Goal: Task Accomplishment & Management: Complete application form

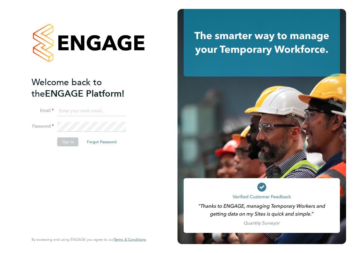
click at [73, 109] on input at bounding box center [91, 111] width 69 height 10
type input "katie.macpherson@hays.com"
click at [110, 177] on div "Welcome back to the ENGAGE Platform! Email katie.macpherson@hays.com Password S…" at bounding box center [86, 154] width 109 height 156
click at [37, 125] on li "Password" at bounding box center [86, 130] width 109 height 16
click at [67, 143] on button "Sign In" at bounding box center [67, 141] width 21 height 9
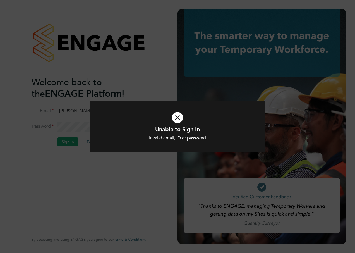
click at [130, 55] on div "Unable to Sign In Invalid email, ID or password Cancel Okay" at bounding box center [177, 126] width 355 height 253
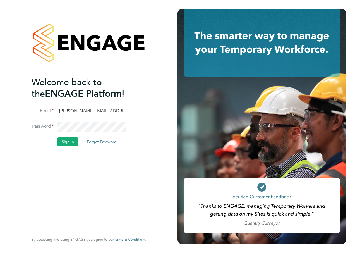
click at [121, 112] on input "katie.macpherson@hays.com" at bounding box center [91, 111] width 69 height 10
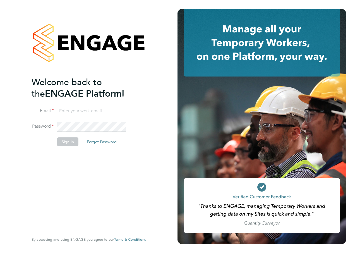
click at [62, 114] on input at bounding box center [91, 111] width 69 height 10
type input "katie.macpherson@hays.com"
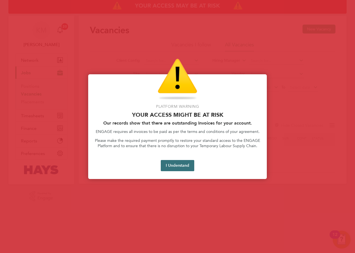
click at [183, 167] on button "I Understand" at bounding box center [177, 165] width 33 height 11
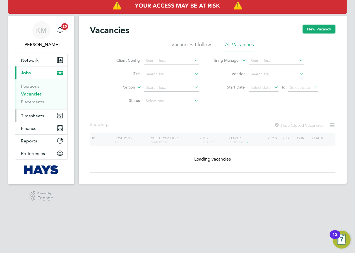
click at [38, 115] on span "Timesheets" at bounding box center [32, 115] width 23 height 5
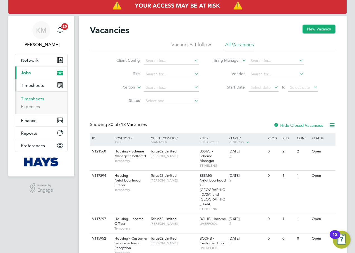
click at [36, 97] on link "Timesheets" at bounding box center [32, 98] width 23 height 5
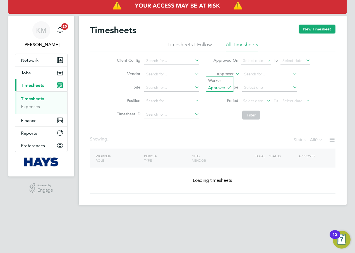
click at [234, 72] on icon at bounding box center [234, 72] width 0 height 5
click at [226, 78] on li "Worker" at bounding box center [220, 80] width 28 height 7
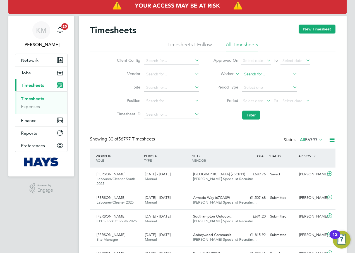
click at [248, 74] on input at bounding box center [269, 74] width 55 height 8
click at [326, 28] on button "New Timesheet" at bounding box center [316, 29] width 37 height 9
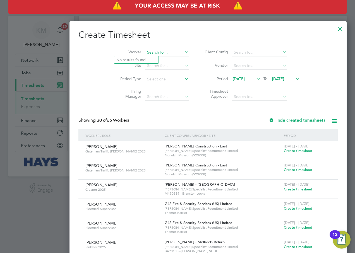
click at [145, 51] on input at bounding box center [167, 53] width 44 height 8
click at [118, 56] on li "[PERSON_NAME] ield" at bounding box center [141, 60] width 54 height 8
type input "[PERSON_NAME]"
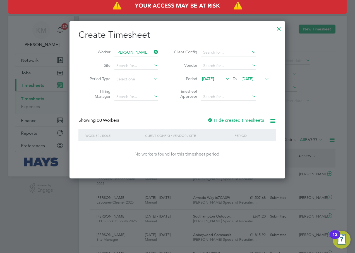
click at [263, 78] on icon at bounding box center [263, 79] width 0 height 8
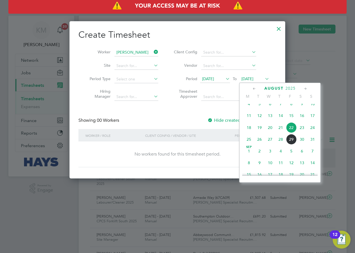
click at [292, 142] on span "29" at bounding box center [291, 139] width 11 height 11
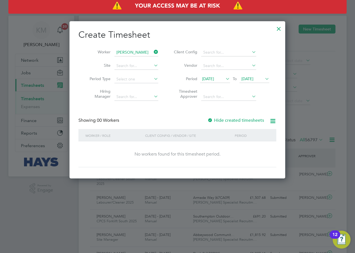
click at [214, 78] on span "[DATE]" at bounding box center [208, 78] width 12 height 5
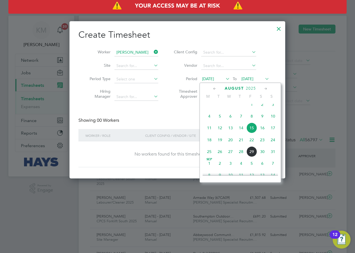
click at [210, 155] on span "25" at bounding box center [209, 151] width 11 height 11
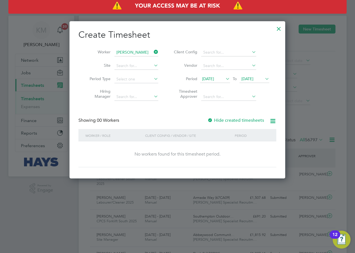
click at [279, 28] on div at bounding box center [278, 27] width 10 height 10
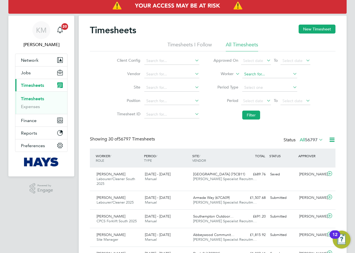
click at [246, 74] on input at bounding box center [269, 74] width 55 height 8
click at [277, 83] on b "Whit" at bounding box center [281, 81] width 9 height 5
type input "[PERSON_NAME]"
click at [253, 111] on button "Filter" at bounding box center [251, 114] width 18 height 9
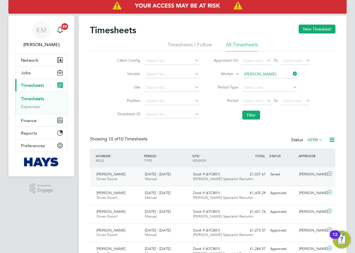
click at [161, 170] on div "[DATE] - [DATE] Manual" at bounding box center [166, 176] width 48 height 14
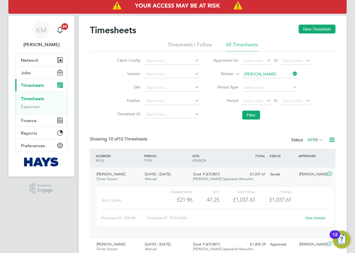
click at [317, 217] on link "View Details" at bounding box center [315, 217] width 20 height 5
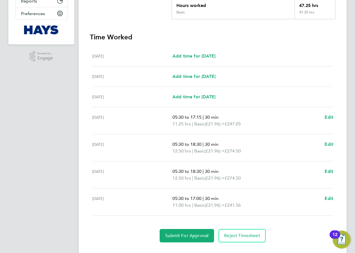
scroll to position [139, 0]
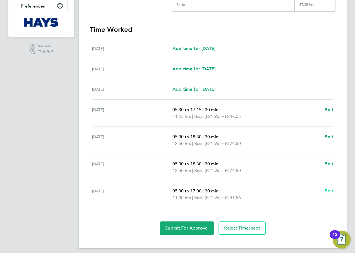
click at [328, 190] on span "Edit" at bounding box center [328, 190] width 9 height 5
select select "30"
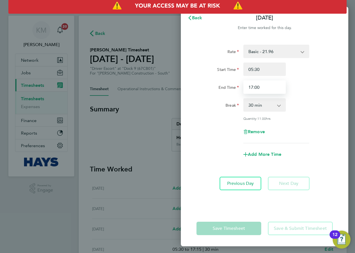
click at [266, 86] on input "17:00" at bounding box center [264, 86] width 42 height 13
drag, startPoint x: 266, startPoint y: 86, endPoint x: 187, endPoint y: 90, distance: 79.5
click at [187, 90] on div "Rate Basic - 21.96 Overtime - 32.93 Start Time 05:30 End Time 17:00 Break 0 min…" at bounding box center [264, 124] width 167 height 172
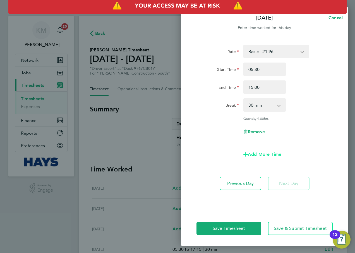
type input "15:00"
click at [273, 154] on span "Add More Time" at bounding box center [264, 153] width 33 height 5
select select "null"
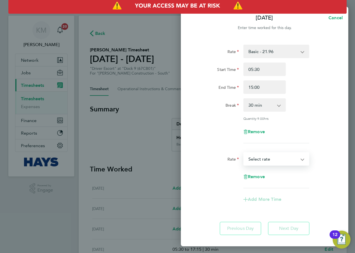
click at [277, 157] on select "Basic - 21.96 Overtime - 32.93 Select rate" at bounding box center [273, 158] width 58 height 12
select select "30"
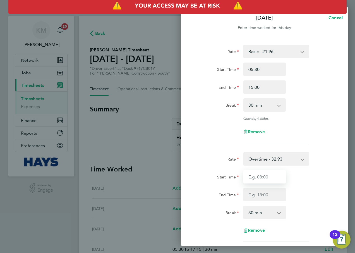
click at [261, 176] on input "Start Time" at bounding box center [264, 176] width 42 height 13
type input "15:00"
click at [261, 192] on input "End Time" at bounding box center [264, 194] width 42 height 13
type input "17:00"
click at [278, 215] on app-icon-cross-button at bounding box center [281, 212] width 7 height 12
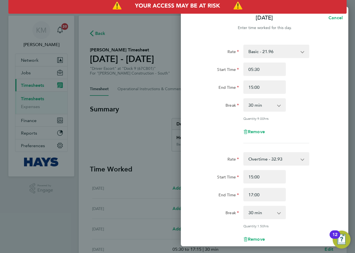
click at [278, 211] on app-icon-cross-button at bounding box center [281, 212] width 7 height 12
click at [270, 210] on select "0 min 15 min 30 min 45 min 60 min 75 min 90 min" at bounding box center [261, 212] width 35 height 12
select select "0"
click at [244, 206] on select "0 min 15 min 30 min 45 min 60 min 75 min 90 min" at bounding box center [261, 212] width 35 height 12
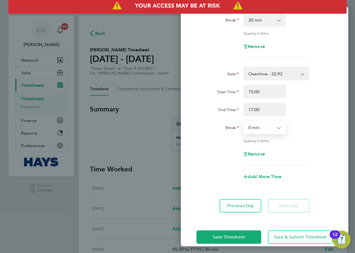
scroll to position [93, 0]
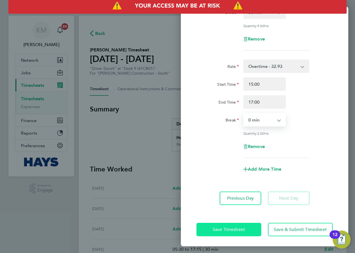
click at [214, 230] on span "Save Timesheet" at bounding box center [228, 229] width 32 height 6
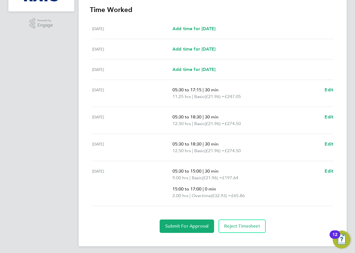
scroll to position [167, 0]
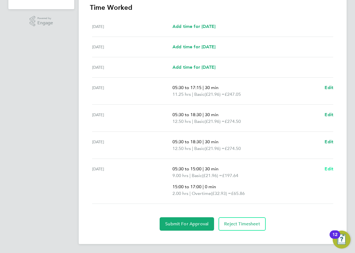
click at [328, 168] on span "Edit" at bounding box center [328, 168] width 9 height 5
select select "30"
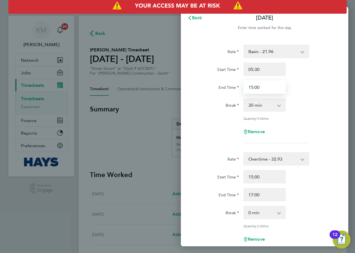
drag, startPoint x: 268, startPoint y: 86, endPoint x: 214, endPoint y: 84, distance: 54.4
click at [214, 84] on div "End Time 15:00" at bounding box center [264, 86] width 141 height 13
type input "14:45"
click at [323, 103] on div "Break 0 min 15 min 30 min 45 min 60 min 75 min 90 min" at bounding box center [264, 104] width 141 height 13
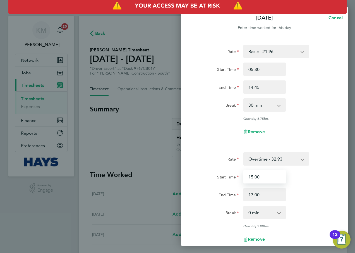
drag, startPoint x: 262, startPoint y: 176, endPoint x: 238, endPoint y: 175, distance: 23.5
click at [238, 175] on div "Start Time 15:00" at bounding box center [264, 176] width 141 height 13
type input "14:45"
click at [327, 188] on div "End Time 17:00" at bounding box center [264, 194] width 141 height 13
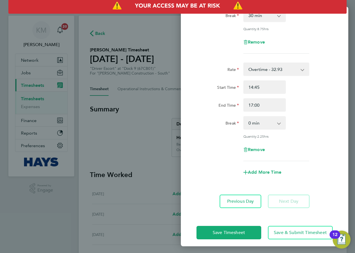
scroll to position [93, 0]
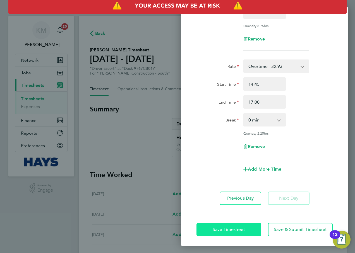
click at [225, 229] on span "Save Timesheet" at bounding box center [228, 229] width 32 height 6
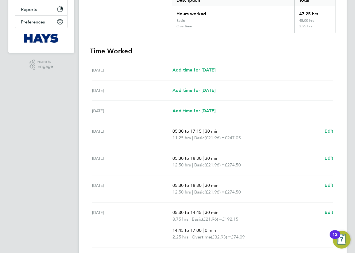
scroll to position [167, 0]
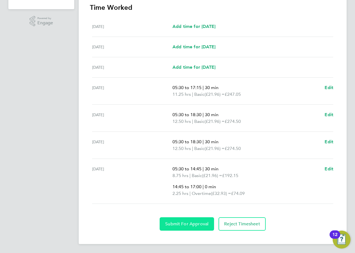
click at [198, 223] on span "Submit For Approval" at bounding box center [186, 224] width 43 height 6
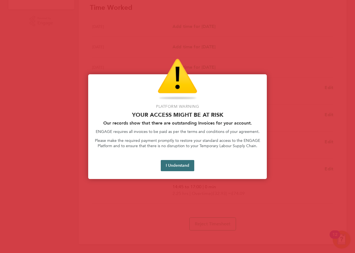
click at [172, 166] on button "I Understand" at bounding box center [177, 165] width 33 height 11
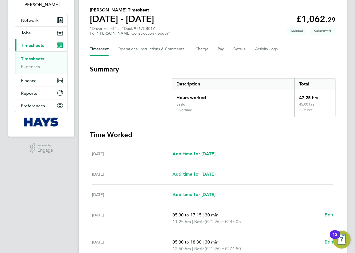
scroll to position [0, 0]
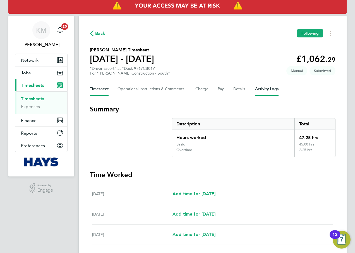
click at [261, 88] on Logs-tab "Activity Logs" at bounding box center [266, 88] width 23 height 13
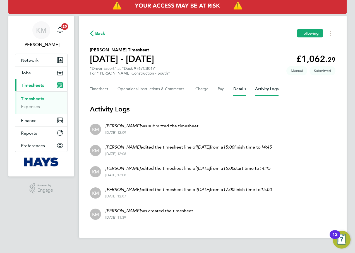
click at [233, 89] on button "Details" at bounding box center [239, 88] width 13 height 13
